Goal: Manage account settings

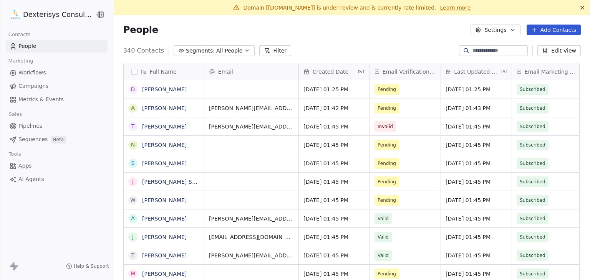
scroll to position [6, 6]
click at [41, 74] on span "Workflows" at bounding box center [32, 73] width 28 height 8
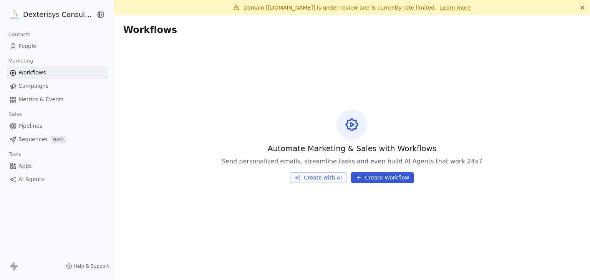
click at [40, 85] on span "Campaigns" at bounding box center [33, 86] width 30 height 8
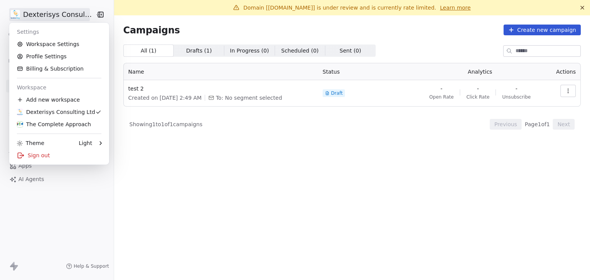
click at [50, 12] on html "Dexterisys Consulting Ltd Contacts People Marketing Workflows Campaigns Metrics…" at bounding box center [295, 140] width 590 height 280
click at [59, 122] on div "The Complete Approach" at bounding box center [54, 125] width 74 height 8
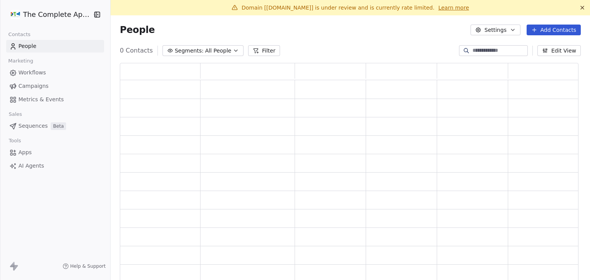
scroll to position [222, 453]
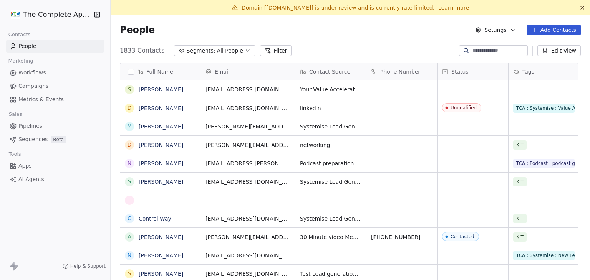
click at [40, 74] on span "Workflows" at bounding box center [32, 73] width 28 height 8
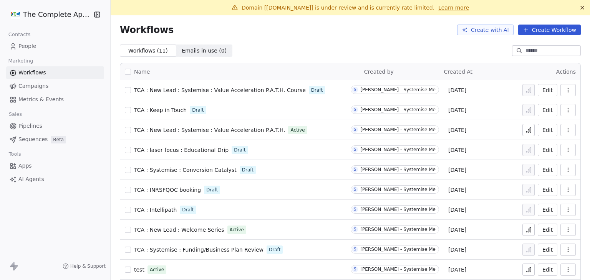
click at [33, 86] on span "Campaigns" at bounding box center [33, 86] width 30 height 8
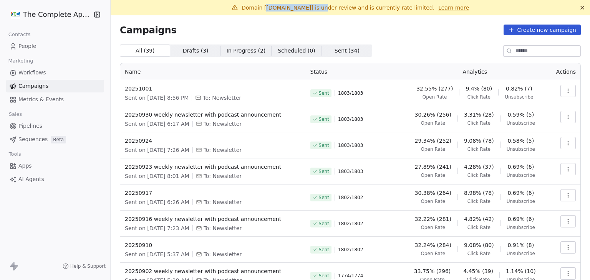
drag, startPoint x: 257, startPoint y: 8, endPoint x: 312, endPoint y: 8, distance: 55.7
click at [312, 8] on span "Domain [[DOMAIN_NAME]] is under review and is currently rate limited." at bounding box center [338, 8] width 193 height 6
click at [61, 17] on html "The Complete Approach Contacts People Marketing Workflows Campaigns Metrics & E…" at bounding box center [295, 140] width 590 height 280
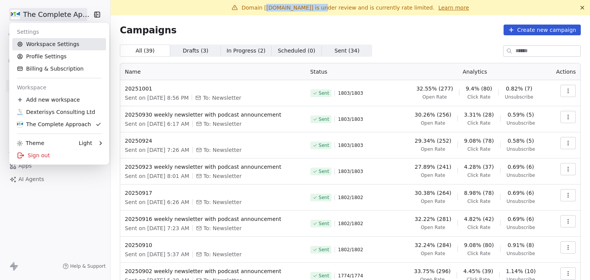
click at [60, 43] on link "Workspace Settings" at bounding box center [59, 44] width 94 height 12
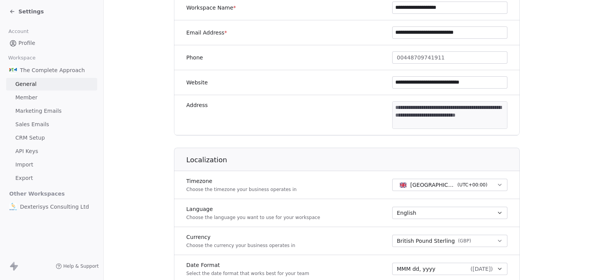
click at [43, 114] on span "Marketing Emails" at bounding box center [38, 111] width 46 height 8
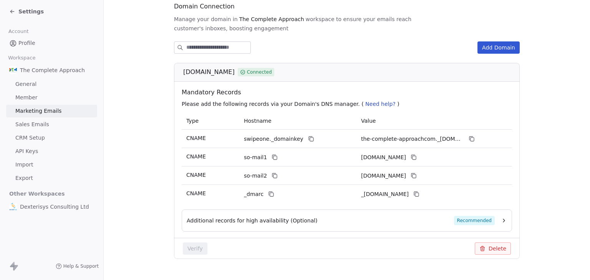
drag, startPoint x: 180, startPoint y: 63, endPoint x: 263, endPoint y: 62, distance: 82.2
click at [263, 68] on div "the-complete-approach.com Connected" at bounding box center [349, 72] width 332 height 9
copy span "[DOMAIN_NAME]"
click at [131, 113] on section "Marketing Emails Manage Domains, Health, and Categories for your marketing emai…" at bounding box center [347, 103] width 486 height 386
click at [25, 12] on span "Settings" at bounding box center [30, 12] width 25 height 8
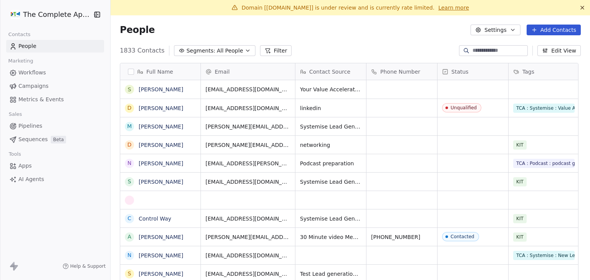
scroll to position [240, 471]
click at [36, 84] on span "Campaigns" at bounding box center [33, 86] width 30 height 8
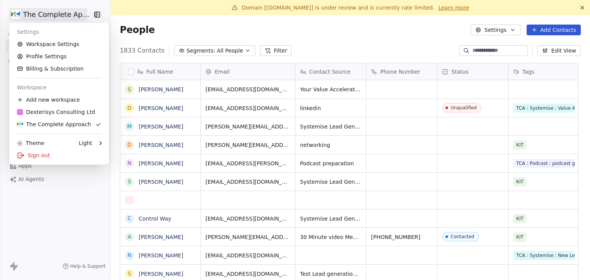
click at [34, 14] on html "The Complete Approach Contacts People Marketing Workflows Campaigns Metrics & E…" at bounding box center [295, 140] width 590 height 280
click at [58, 45] on link "Workspace Settings" at bounding box center [59, 44] width 94 height 12
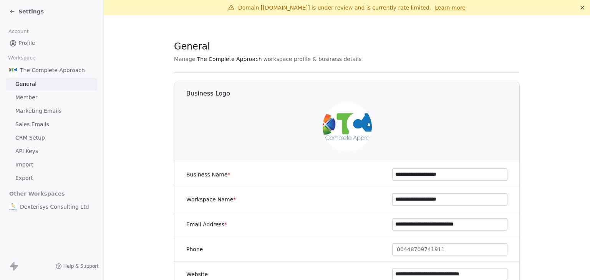
click at [61, 114] on link "Marketing Emails" at bounding box center [51, 111] width 91 height 13
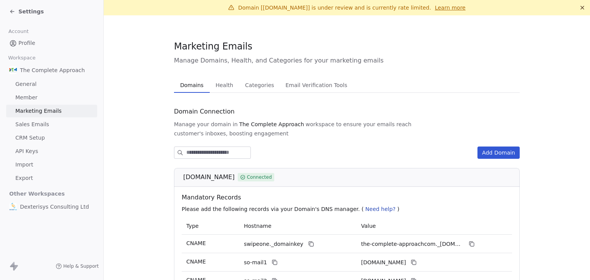
drag, startPoint x: 181, startPoint y: 167, endPoint x: 260, endPoint y: 169, distance: 78.8
click at [235, 173] on span "[DOMAIN_NAME]" at bounding box center [208, 177] width 51 height 9
copy span "[DOMAIN_NAME]"
click at [134, 86] on section "Marketing Emails Manage Domains, Health, and Categories for your marketing emai…" at bounding box center [347, 208] width 486 height 386
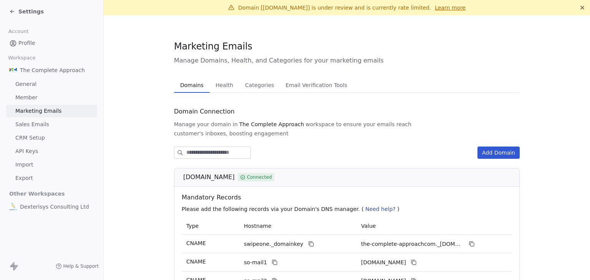
click at [15, 12] on icon at bounding box center [12, 11] width 6 height 6
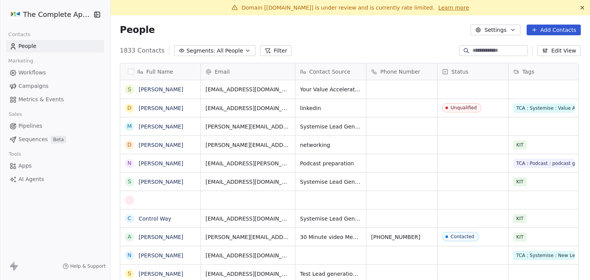
scroll to position [240, 471]
click at [48, 22] on div "The Complete Approach" at bounding box center [55, 14] width 110 height 29
click at [47, 17] on html "The Complete Approach Contacts People Marketing Workflows Campaigns Metrics & E…" at bounding box center [295, 140] width 590 height 280
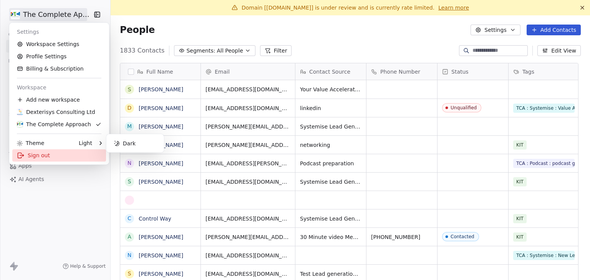
click at [35, 158] on div "Sign out" at bounding box center [59, 155] width 94 height 12
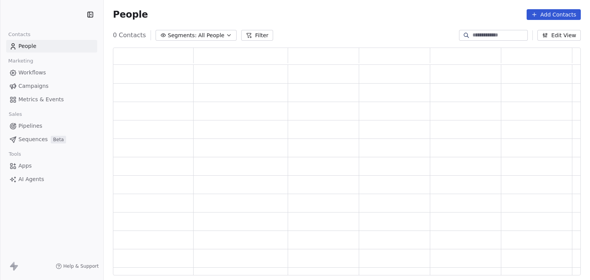
scroll to position [222, 462]
